Goal: Task Accomplishment & Management: Use online tool/utility

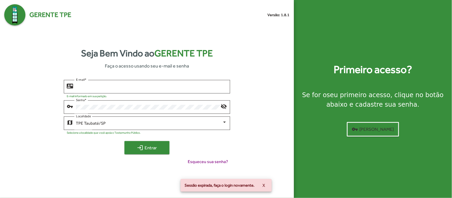
type input "**********"
click at [138, 145] on mat-icon "login" at bounding box center [140, 148] width 6 height 6
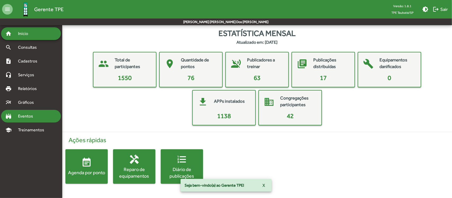
click at [34, 116] on span "Eventos" at bounding box center [27, 116] width 25 height 6
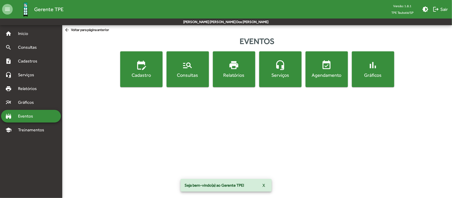
click at [180, 76] on div "Consultas" at bounding box center [188, 75] width 40 height 7
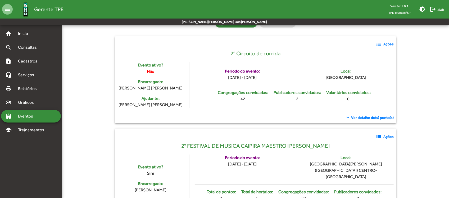
scroll to position [99, 0]
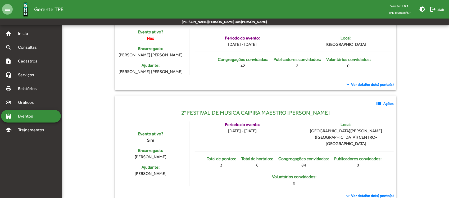
click at [374, 193] on span "Ver detalhe do(s) ponto(s)" at bounding box center [372, 196] width 43 height 6
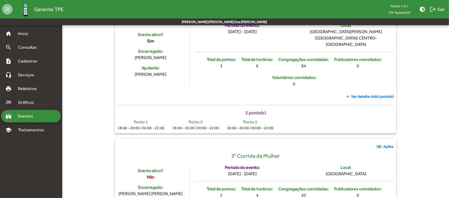
scroll to position [166, 0]
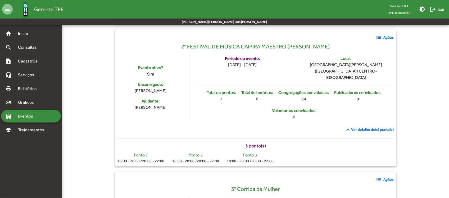
click at [387, 38] on strong "Ações" at bounding box center [389, 38] width 10 height 6
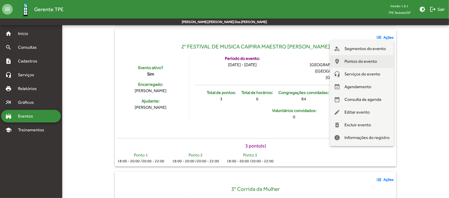
click at [374, 61] on span "Pontos do evento" at bounding box center [361, 61] width 33 height 13
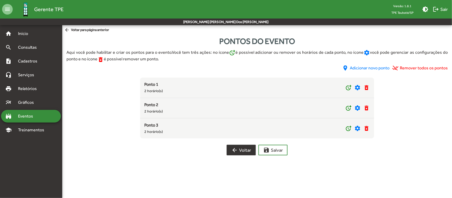
click at [238, 146] on span "arrow_back Voltar" at bounding box center [241, 150] width 20 height 10
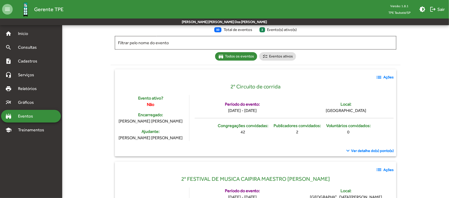
scroll to position [99, 0]
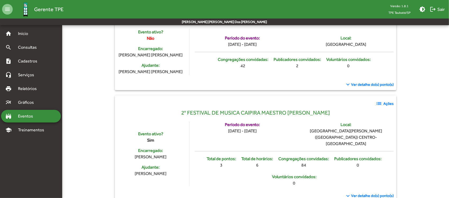
click at [380, 102] on mat-icon "list" at bounding box center [379, 103] width 6 height 6
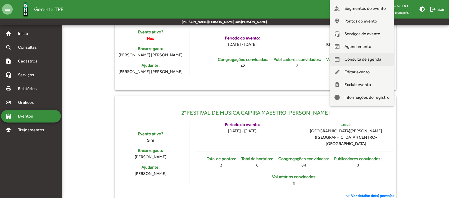
click at [372, 60] on span "Consulta de agenda" at bounding box center [363, 59] width 37 height 13
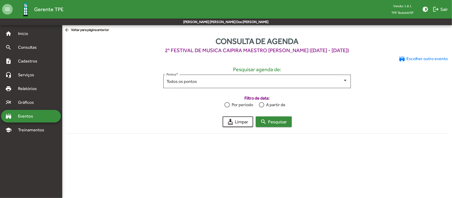
click at [276, 124] on span "search Pesquisar" at bounding box center [274, 122] width 26 height 10
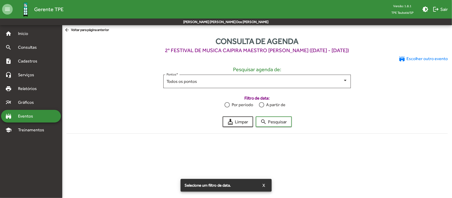
click at [264, 102] on div "A partir de" at bounding box center [274, 105] width 21 height 6
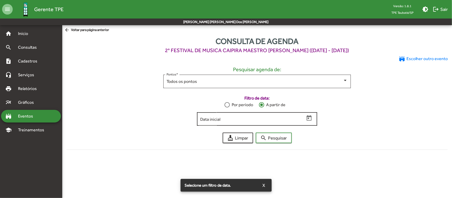
click at [266, 122] on div "Data inicial" at bounding box center [252, 118] width 104 height 15
click at [307, 118] on icon "Open calendar" at bounding box center [309, 118] width 7 height 7
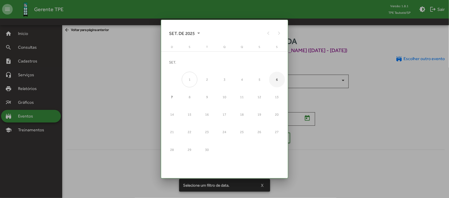
click at [275, 81] on div "6" at bounding box center [277, 80] width 16 height 16
type input "**********"
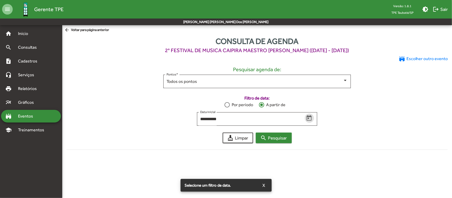
click at [279, 140] on span "search Pesquisar" at bounding box center [274, 138] width 26 height 10
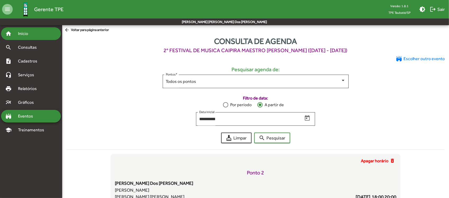
click at [32, 33] on span "Início" at bounding box center [25, 33] width 21 height 6
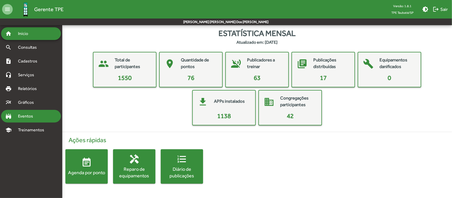
click at [33, 114] on span "Eventos" at bounding box center [27, 116] width 25 height 6
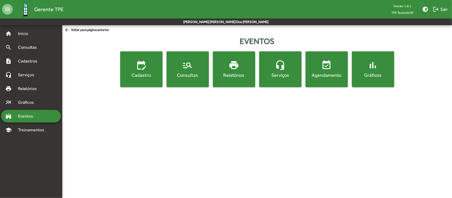
click at [186, 77] on div "Consultas" at bounding box center [188, 75] width 40 height 7
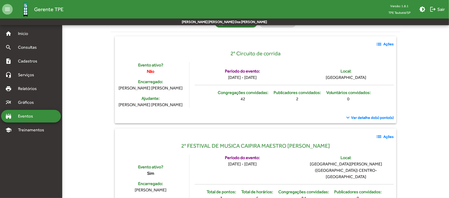
scroll to position [99, 0]
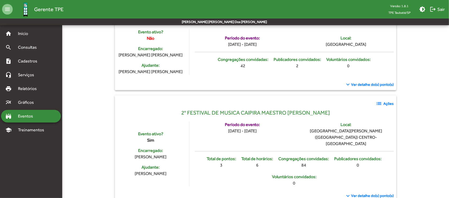
click at [387, 102] on strong "Ações" at bounding box center [389, 104] width 10 height 6
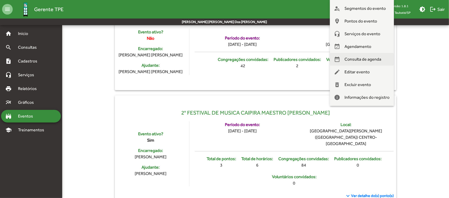
click at [371, 59] on span "Consulta de agenda" at bounding box center [363, 59] width 37 height 13
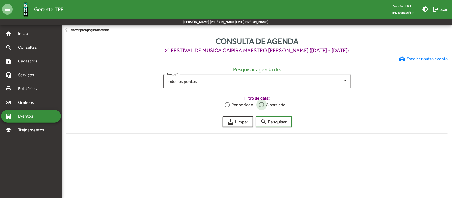
click at [269, 102] on div "A partir de" at bounding box center [274, 105] width 21 height 6
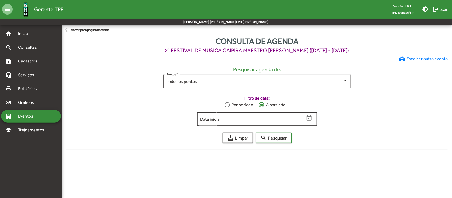
click at [268, 119] on input "Data inicial" at bounding box center [252, 119] width 104 height 5
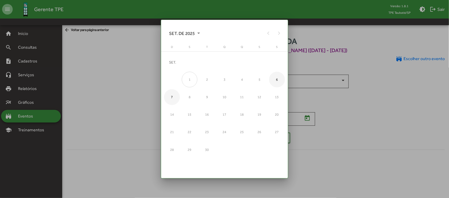
click at [171, 96] on div "7" at bounding box center [172, 97] width 16 height 16
type input "**********"
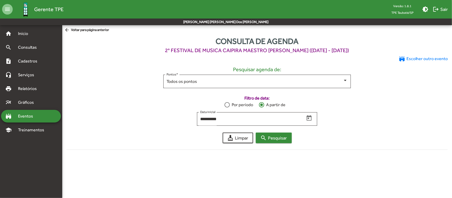
click at [277, 138] on span "search Pesquisar" at bounding box center [274, 138] width 26 height 10
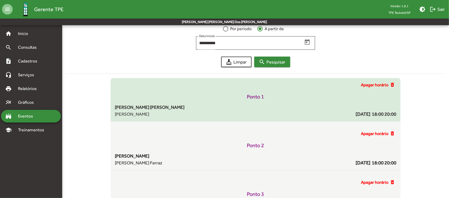
scroll to position [109, 0]
